Goal: Transaction & Acquisition: Book appointment/travel/reservation

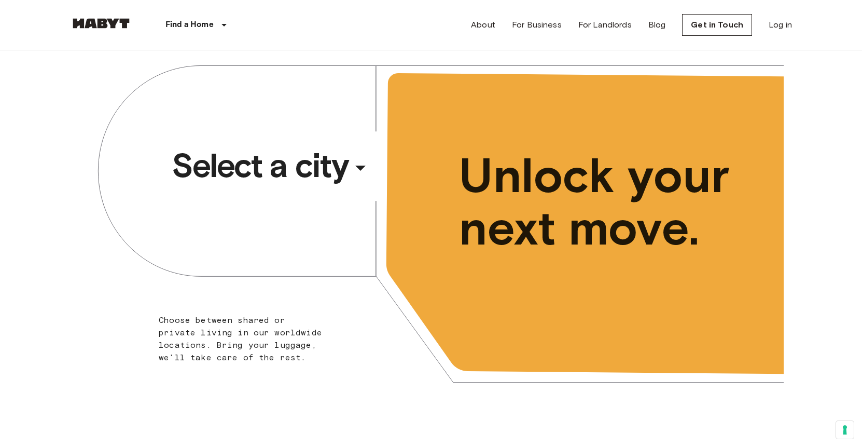
click at [301, 175] on span "Select a city" at bounding box center [260, 166] width 176 height 42
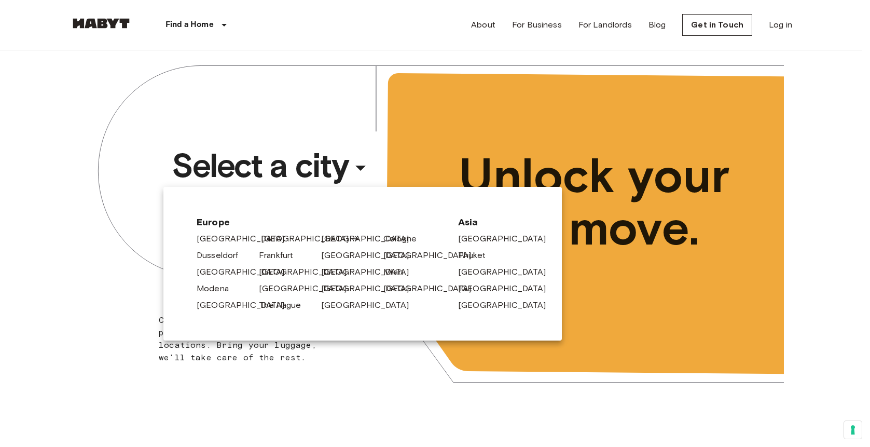
click at [267, 239] on link "[GEOGRAPHIC_DATA]" at bounding box center [310, 238] width 99 height 12
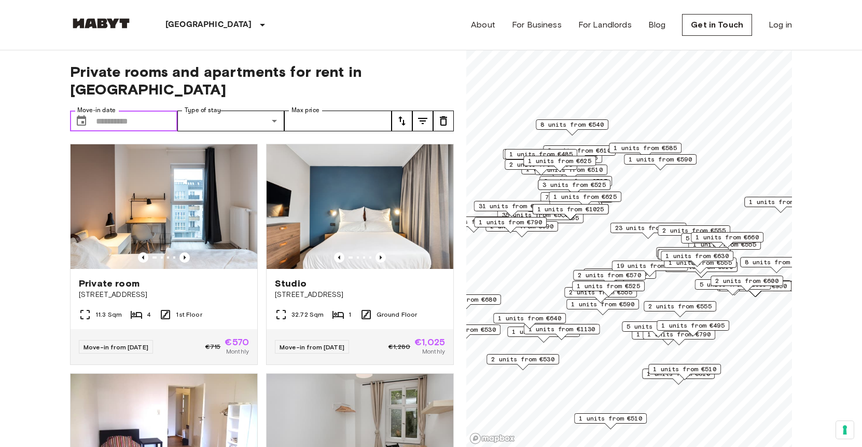
click at [156, 110] on input "Move-in date" at bounding box center [136, 120] width 81 height 21
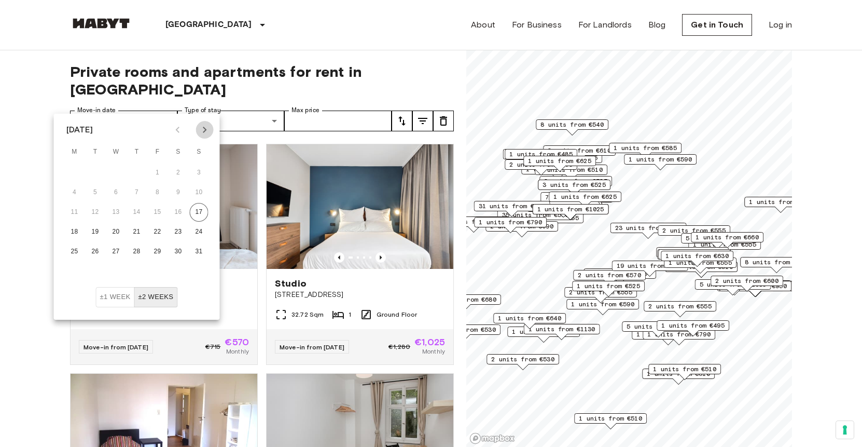
click at [203, 127] on icon "Next month" at bounding box center [205, 130] width 4 height 6
click at [78, 172] on button "1" at bounding box center [74, 172] width 19 height 19
type input "**********"
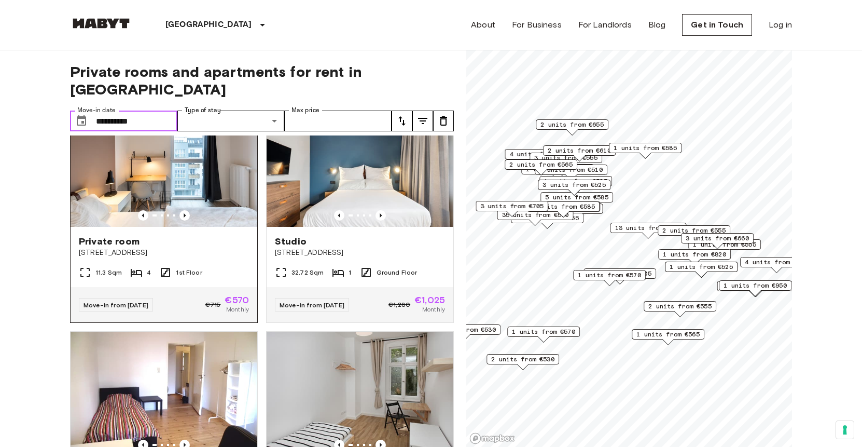
scroll to position [43, 0]
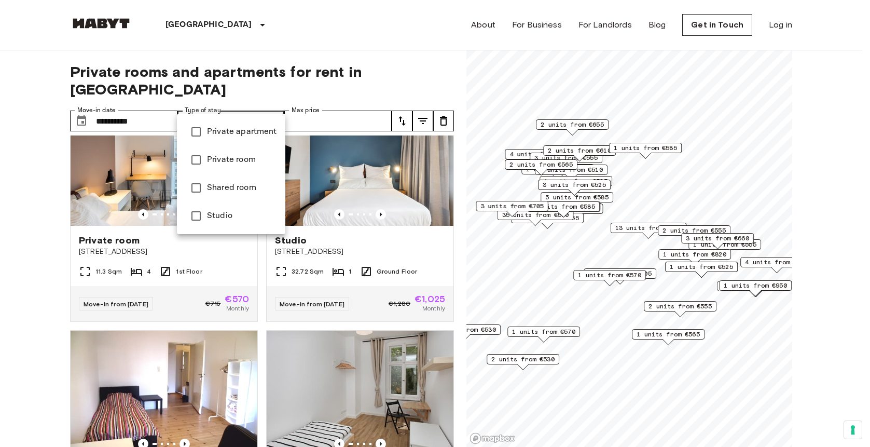
click at [248, 131] on span "Private apartment" at bounding box center [242, 132] width 70 height 12
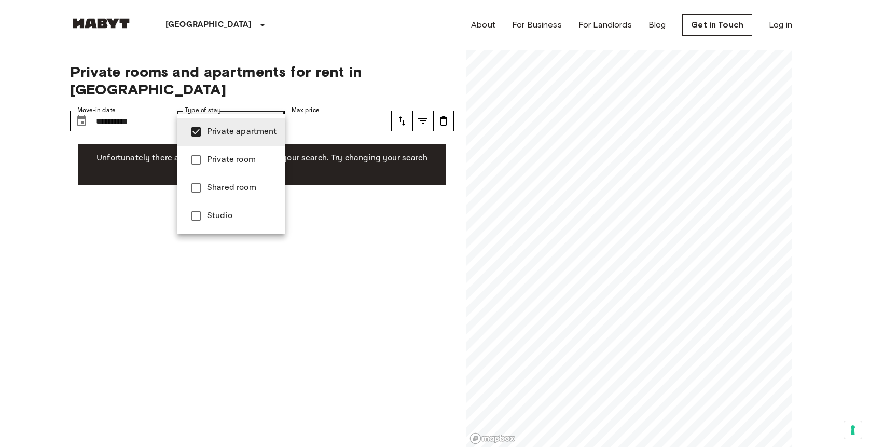
click at [222, 215] on span "Studio" at bounding box center [242, 216] width 70 height 12
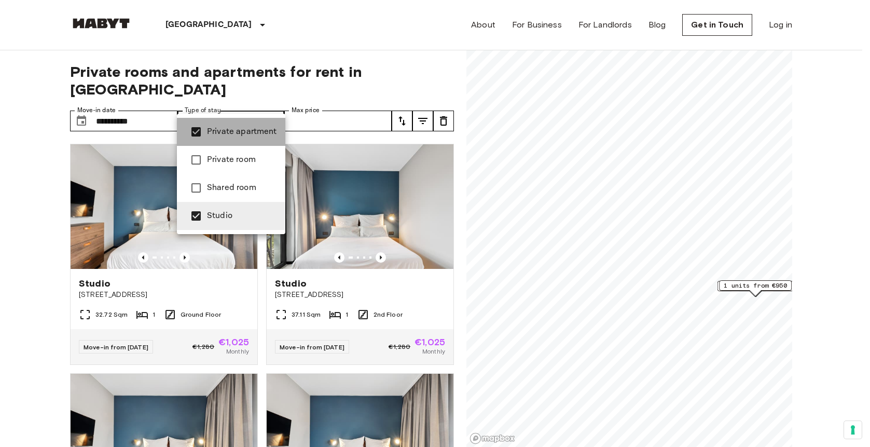
click at [264, 130] on span "Private apartment" at bounding box center [242, 132] width 70 height 12
type input "******"
click at [10, 223] on div at bounding box center [435, 223] width 870 height 447
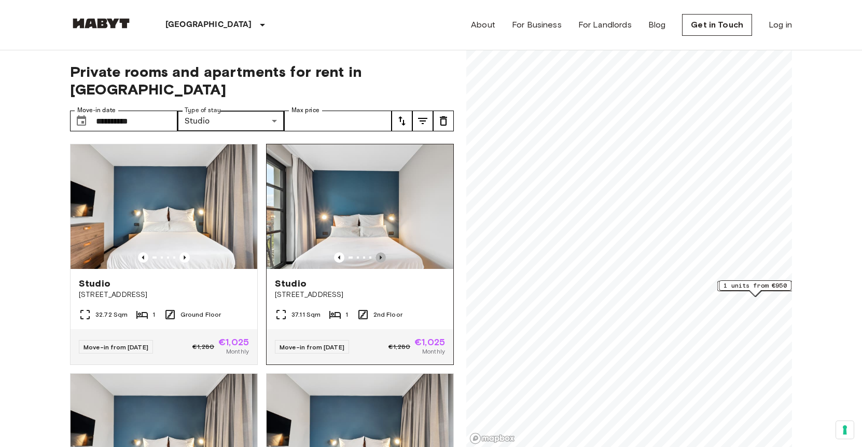
click at [380, 255] on icon "Previous image" at bounding box center [381, 257] width 2 height 4
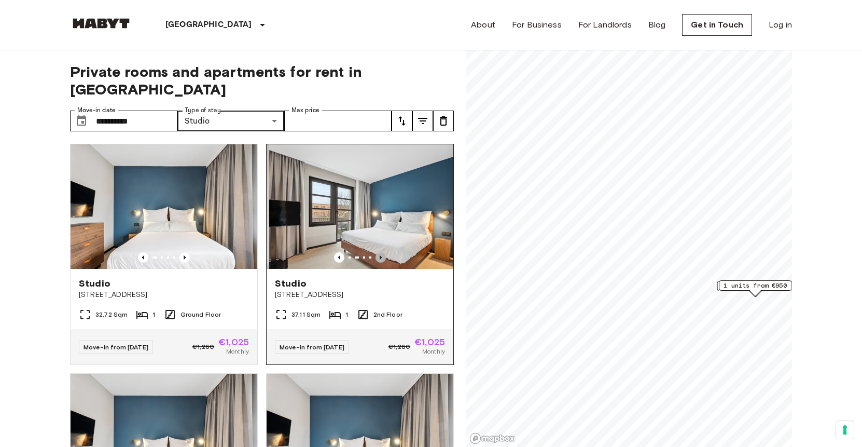
click at [380, 255] on icon "Previous image" at bounding box center [381, 257] width 2 height 4
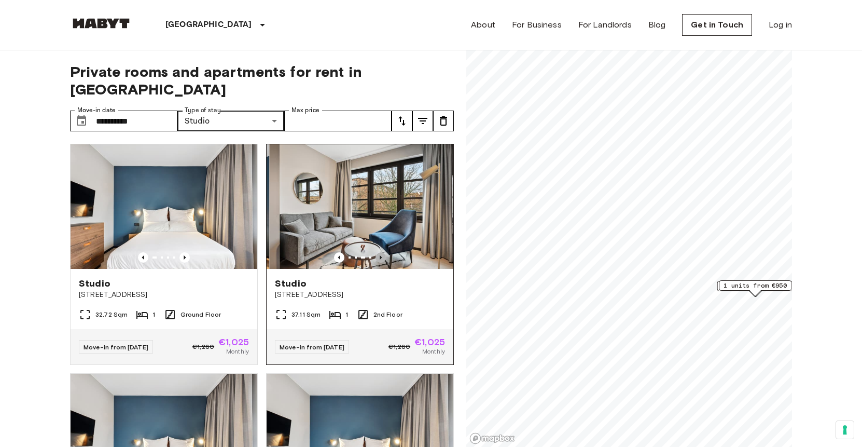
click at [380, 255] on icon "Previous image" at bounding box center [381, 257] width 2 height 4
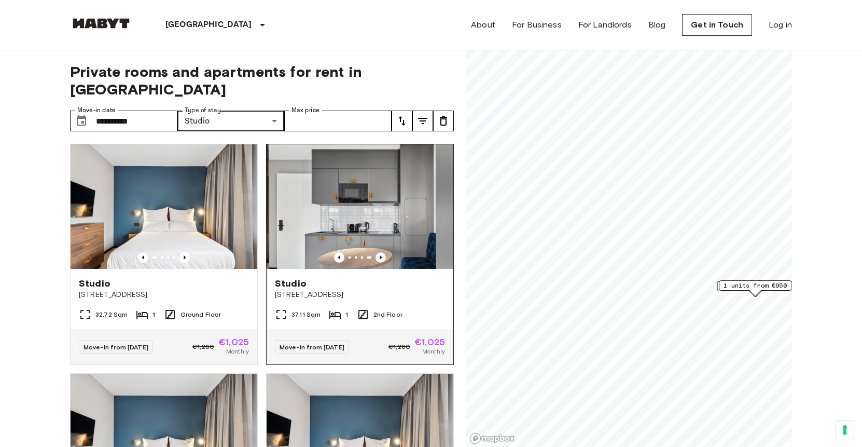
click at [380, 255] on icon "Previous image" at bounding box center [381, 257] width 2 height 4
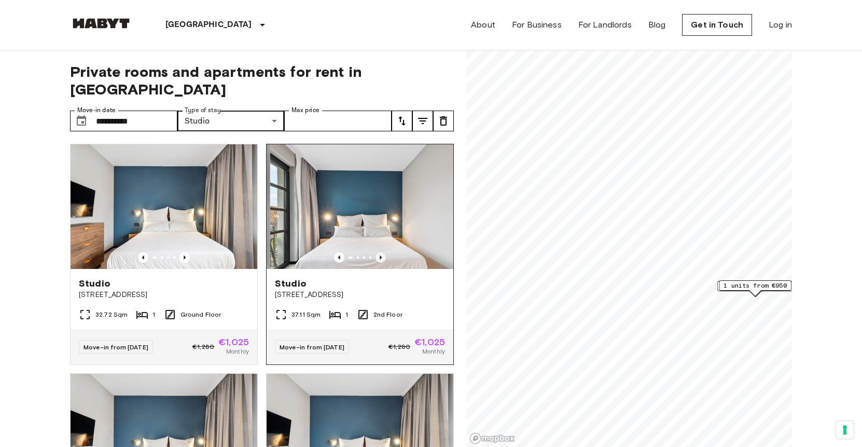
click at [380, 255] on icon "Previous image" at bounding box center [381, 257] width 2 height 4
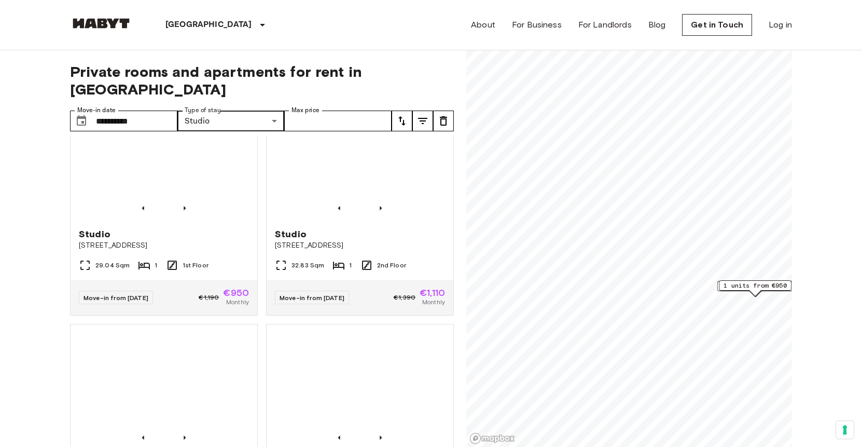
scroll to position [250, 0]
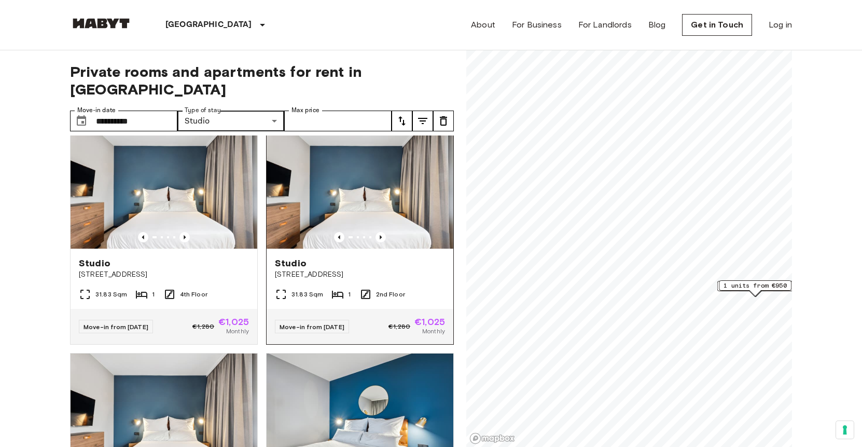
click at [384, 203] on img at bounding box center [360, 186] width 187 height 125
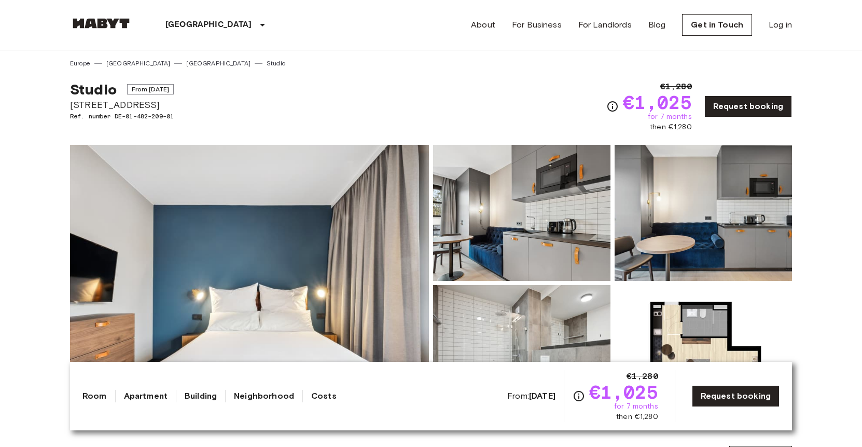
click at [330, 234] on img at bounding box center [249, 283] width 359 height 276
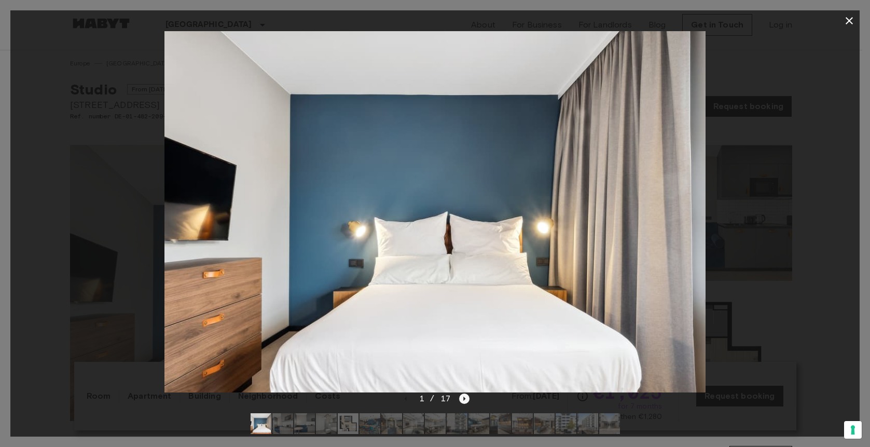
click at [463, 398] on icon "Next image" at bounding box center [464, 398] width 2 height 4
click at [466, 402] on icon "Next image" at bounding box center [464, 398] width 10 height 10
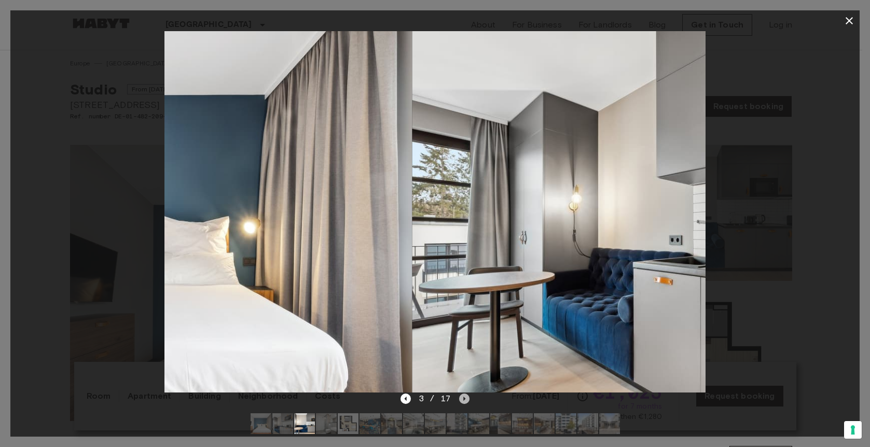
click at [465, 399] on icon "Next image" at bounding box center [464, 398] width 10 height 10
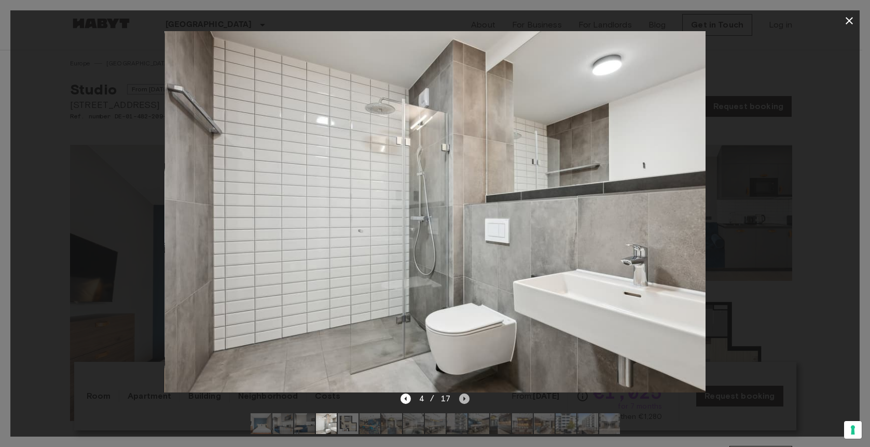
click at [465, 396] on icon "Next image" at bounding box center [464, 398] width 10 height 10
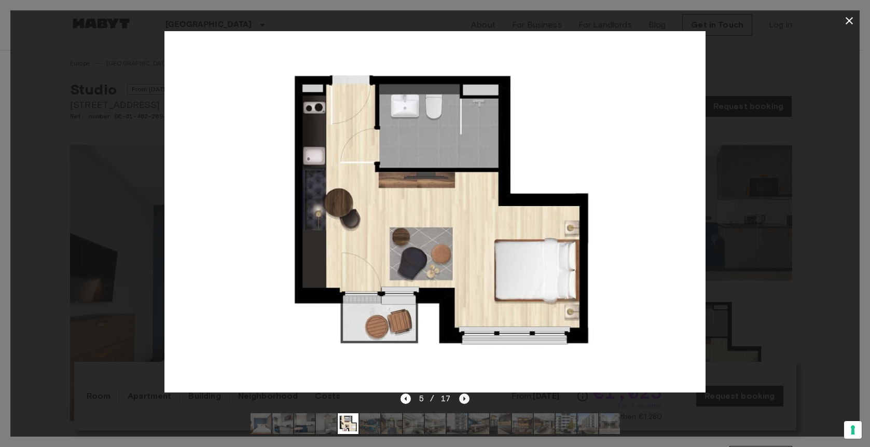
click at [465, 397] on icon "Next image" at bounding box center [464, 398] width 10 height 10
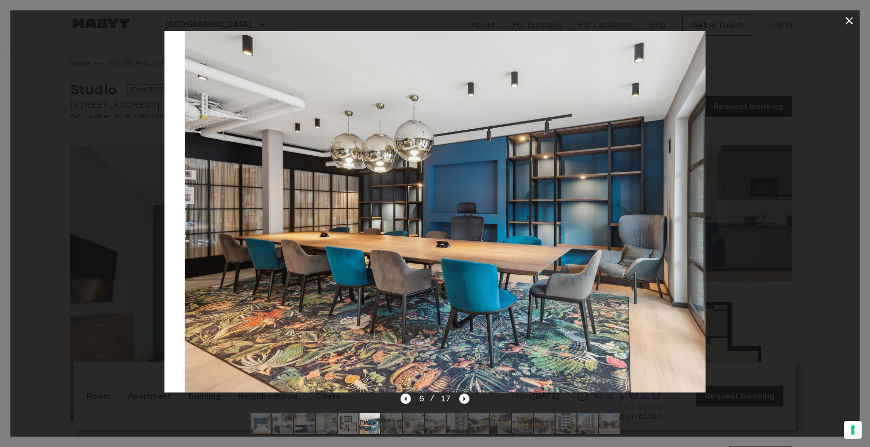
click at [465, 397] on icon "Next image" at bounding box center [464, 398] width 10 height 10
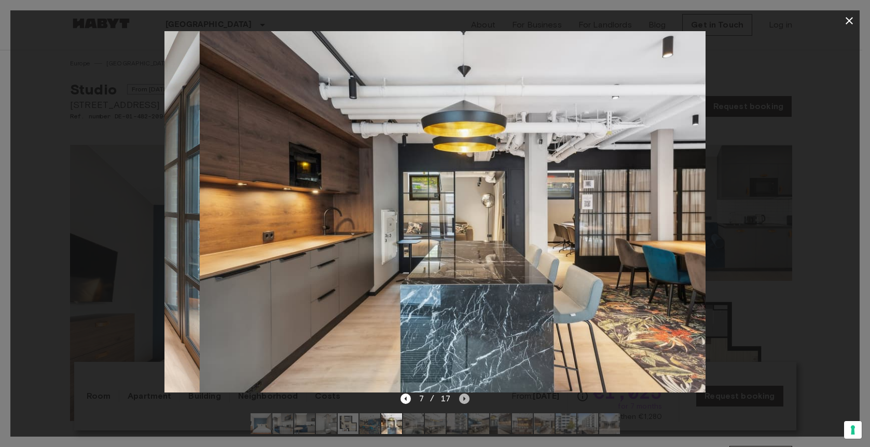
click at [465, 397] on icon "Next image" at bounding box center [464, 398] width 10 height 10
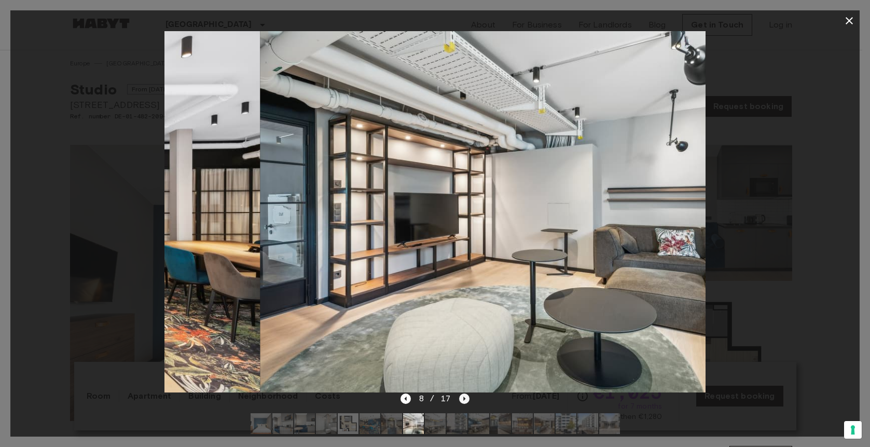
click at [465, 397] on icon "Next image" at bounding box center [464, 398] width 10 height 10
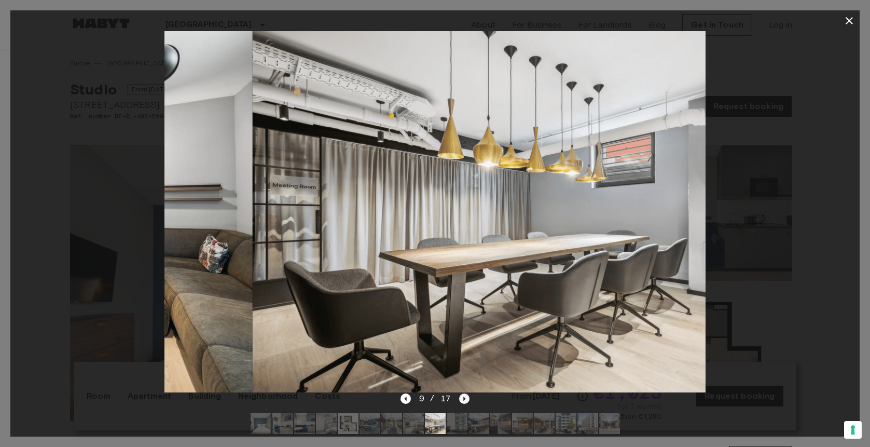
click at [465, 397] on icon "Next image" at bounding box center [464, 398] width 10 height 10
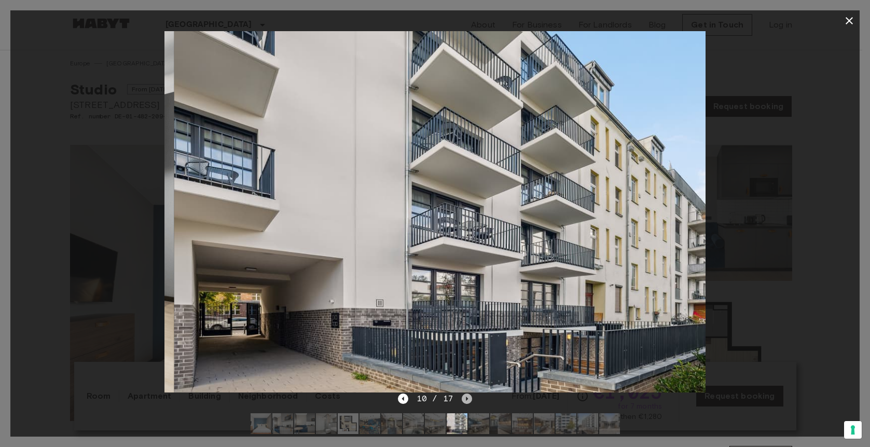
click at [466, 397] on icon "Next image" at bounding box center [467, 398] width 2 height 4
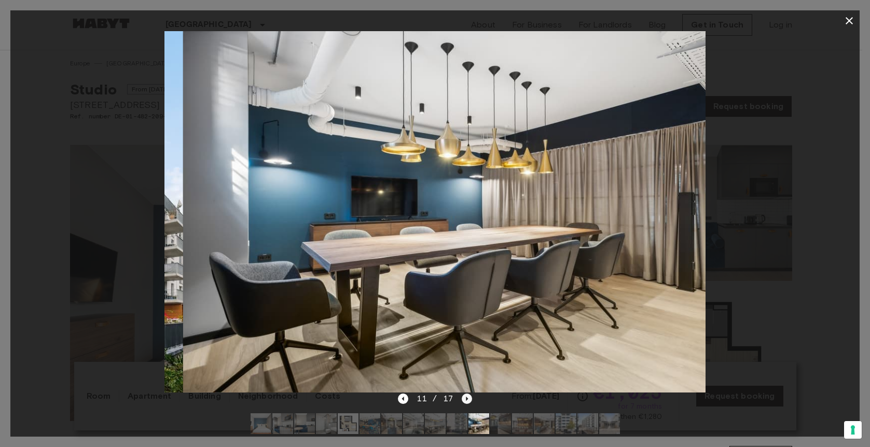
click at [466, 397] on icon "Next image" at bounding box center [467, 398] width 2 height 4
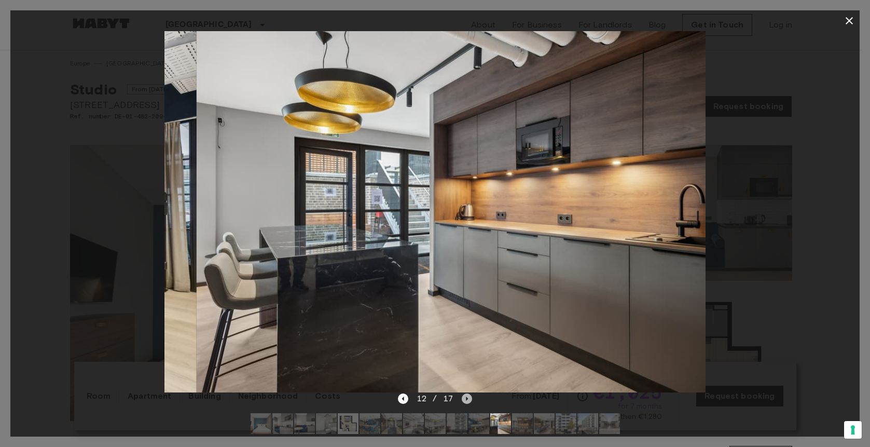
click at [466, 397] on icon "Next image" at bounding box center [467, 398] width 2 height 4
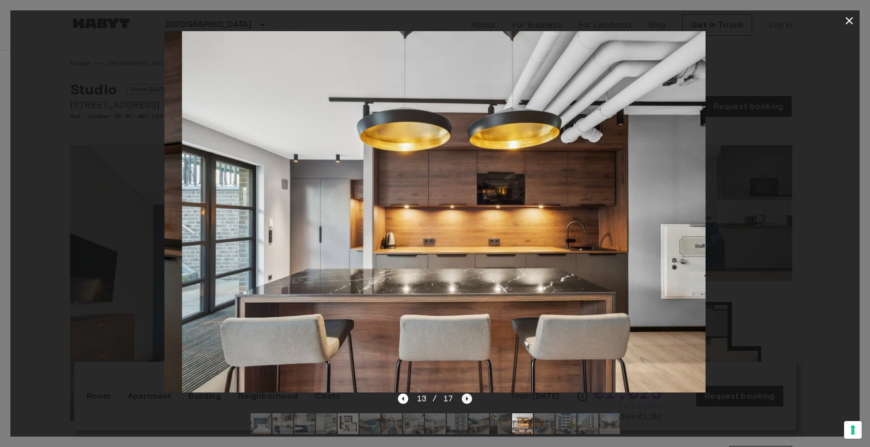
click at [466, 397] on icon "Next image" at bounding box center [467, 398] width 2 height 4
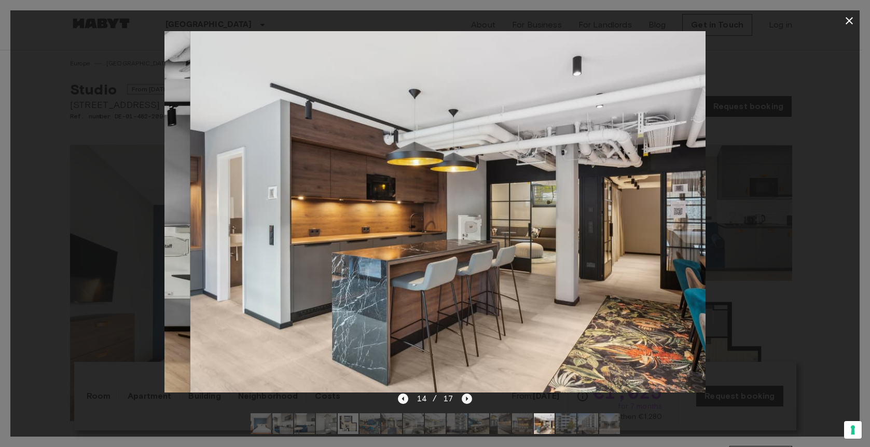
click at [466, 397] on icon "Next image" at bounding box center [467, 398] width 2 height 4
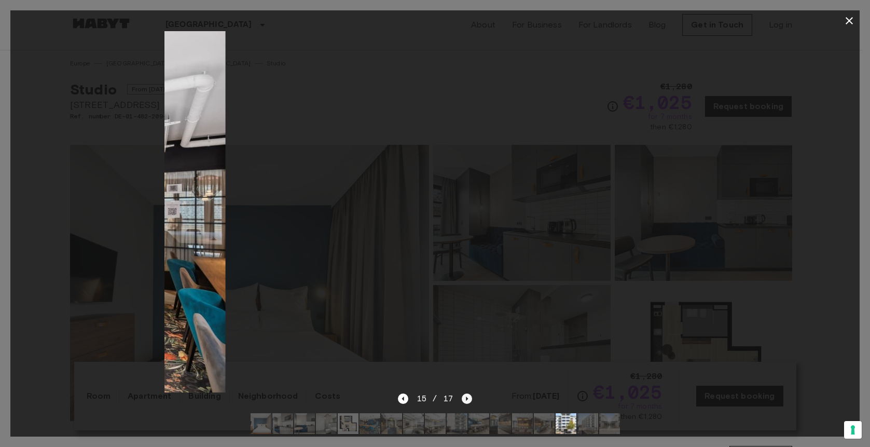
click at [466, 397] on icon "Next image" at bounding box center [467, 398] width 2 height 4
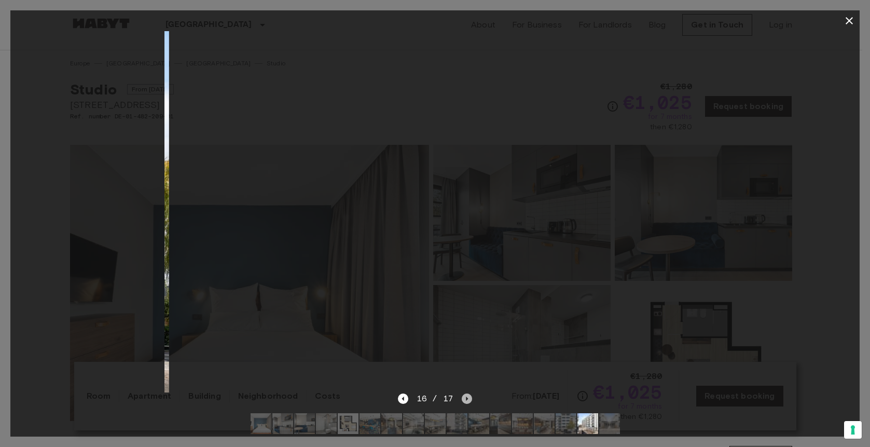
click at [466, 397] on icon "Next image" at bounding box center [467, 398] width 2 height 4
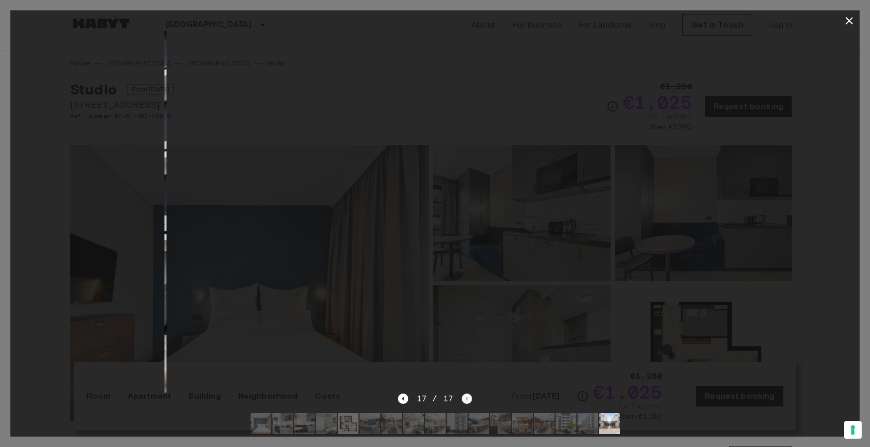
click at [465, 397] on div "17 / 17" at bounding box center [435, 398] width 74 height 12
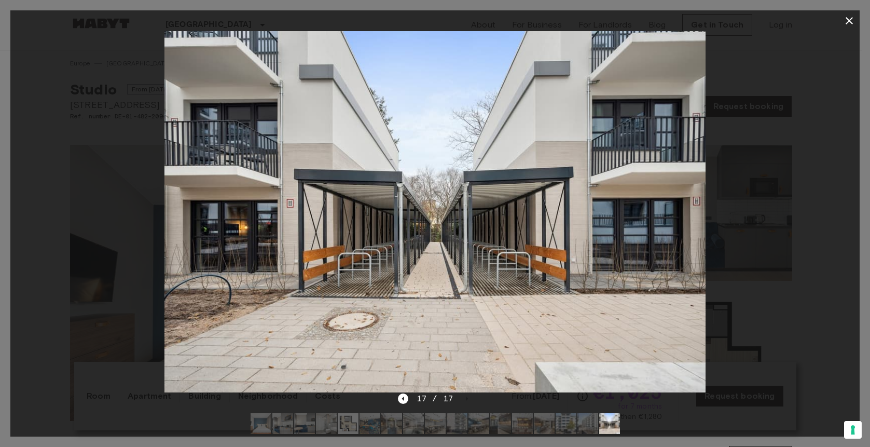
click at [850, 15] on icon "button" at bounding box center [849, 21] width 12 height 12
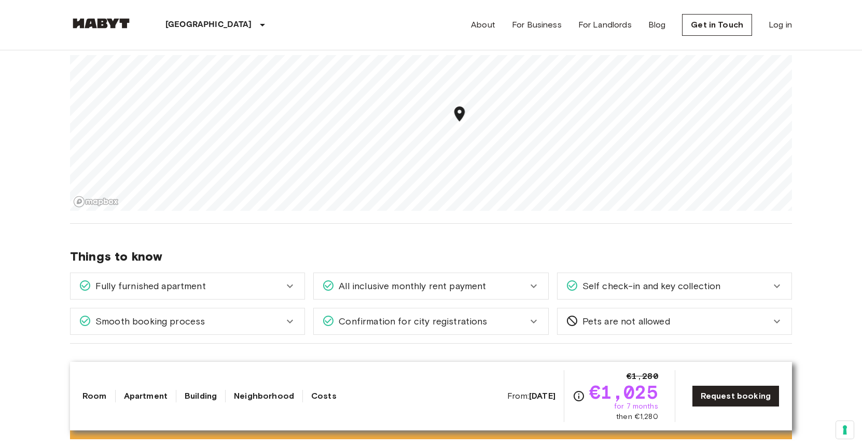
scroll to position [1021, 0]
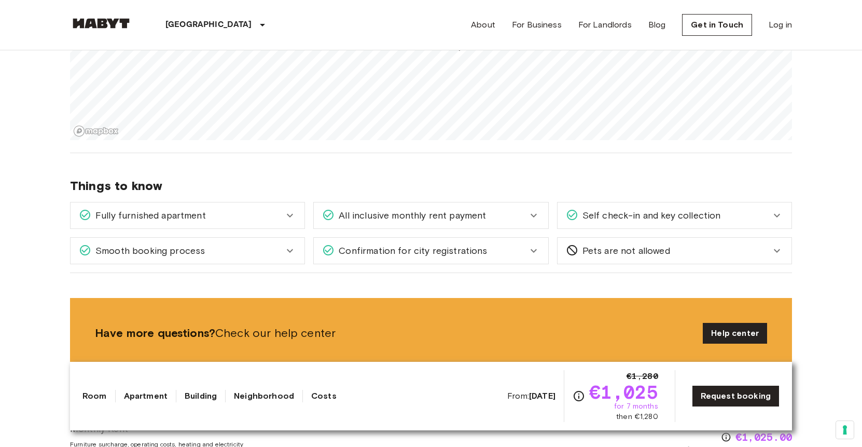
click at [655, 220] on span "Self check-in and key collection" at bounding box center [649, 215] width 143 height 13
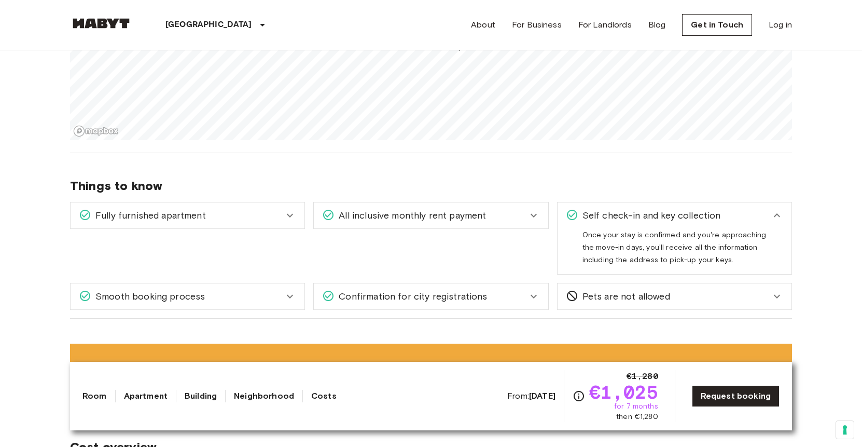
click at [390, 298] on span "Confirmation for city registrations" at bounding box center [411, 295] width 153 height 13
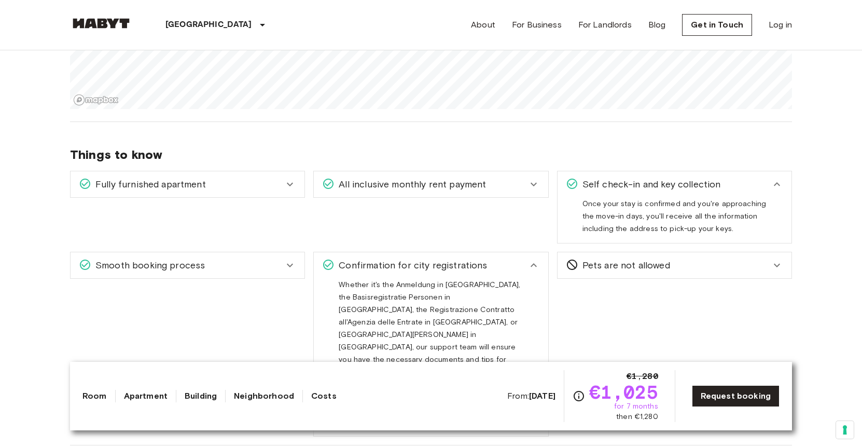
scroll to position [1050, 0]
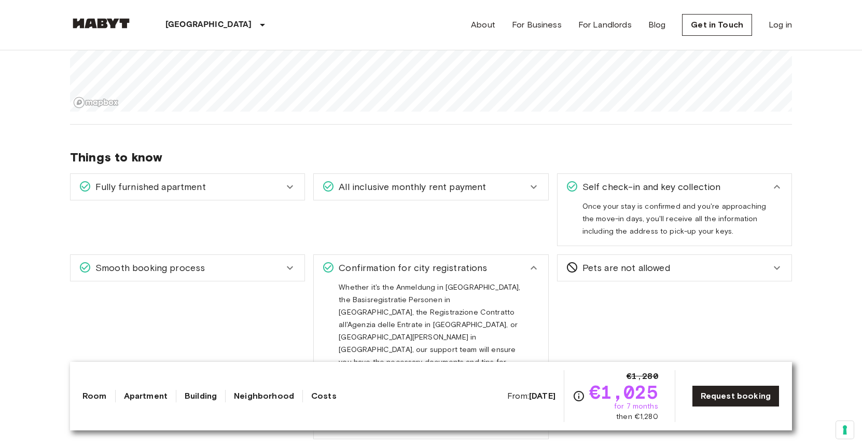
click at [406, 192] on span "All inclusive monthly rent payment" at bounding box center [410, 186] width 151 height 13
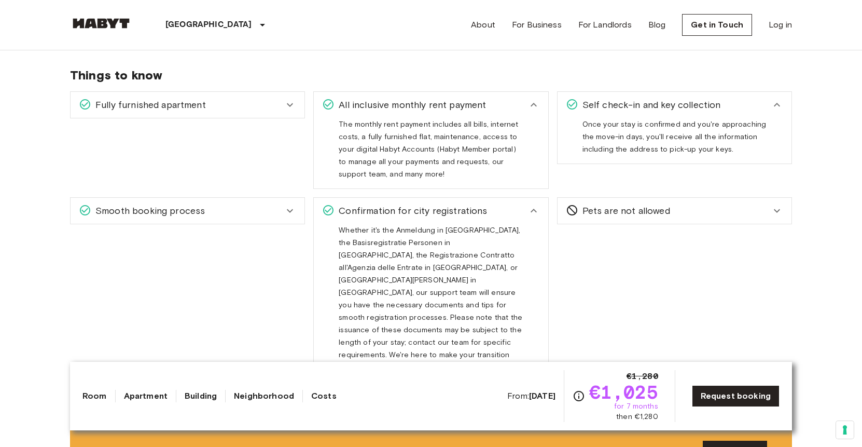
scroll to position [1142, 0]
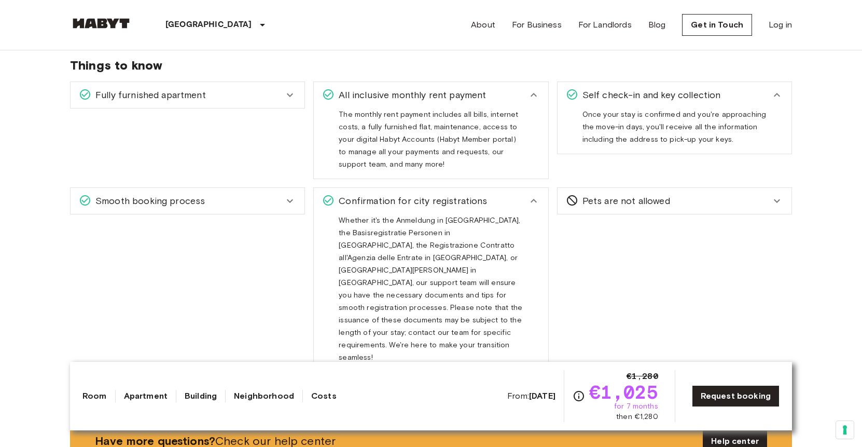
click at [270, 193] on div "Smooth booking process" at bounding box center [188, 201] width 234 height 26
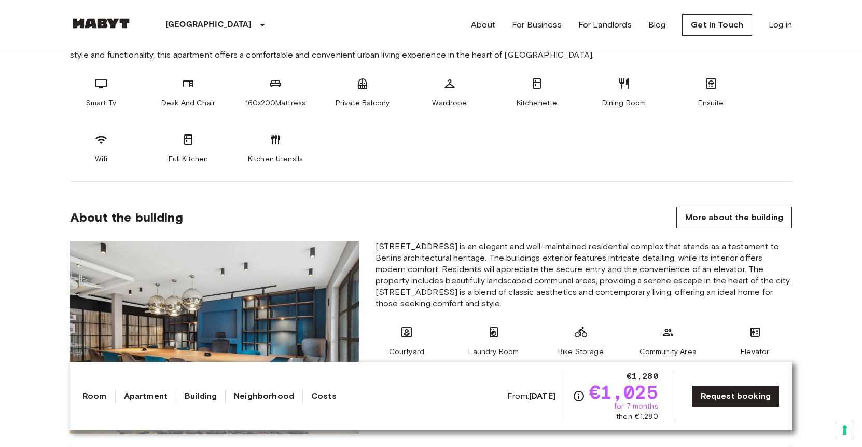
scroll to position [0, 0]
